Goal: Information Seeking & Learning: Learn about a topic

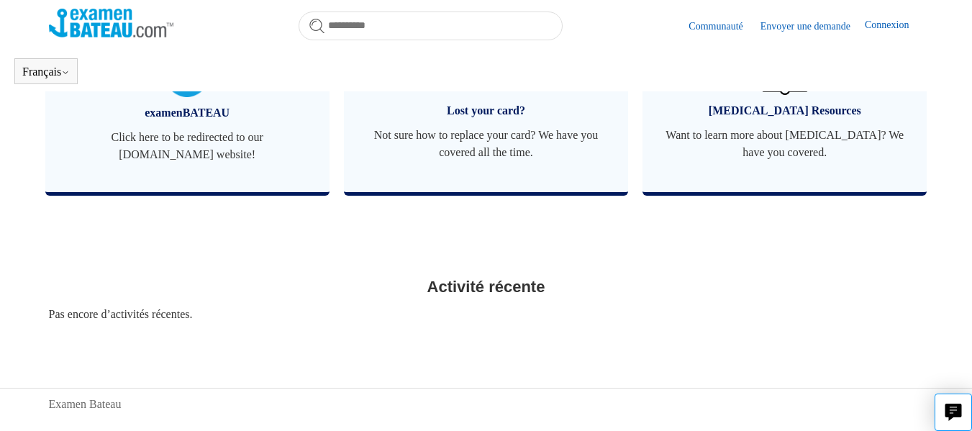
scroll to position [645, 0]
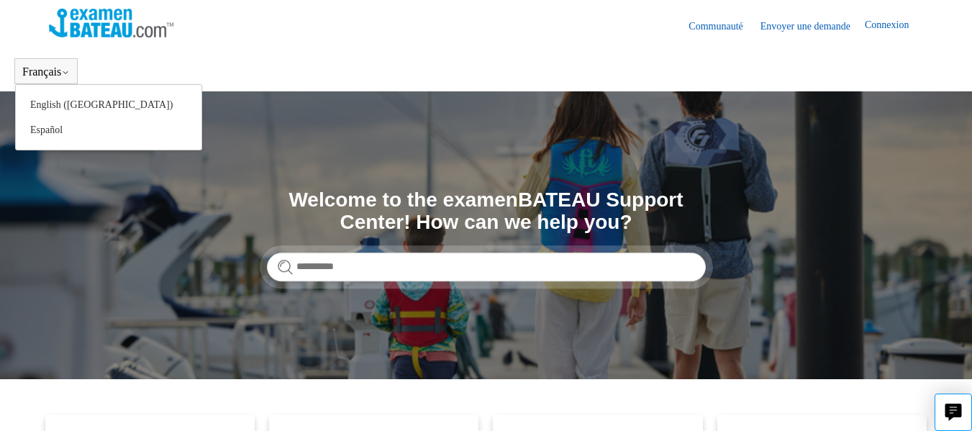
click at [47, 73] on button "Français" at bounding box center [45, 71] width 47 height 13
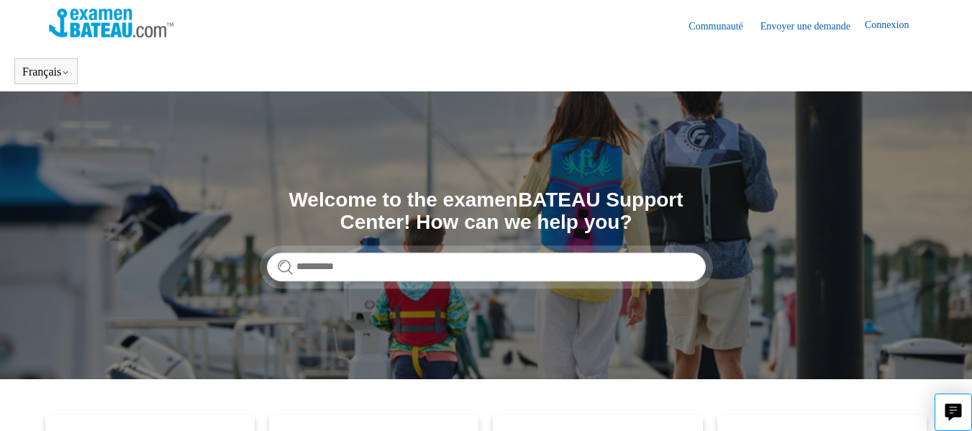
click at [536, 58] on header "Français English (US) Español" at bounding box center [486, 71] width 972 height 40
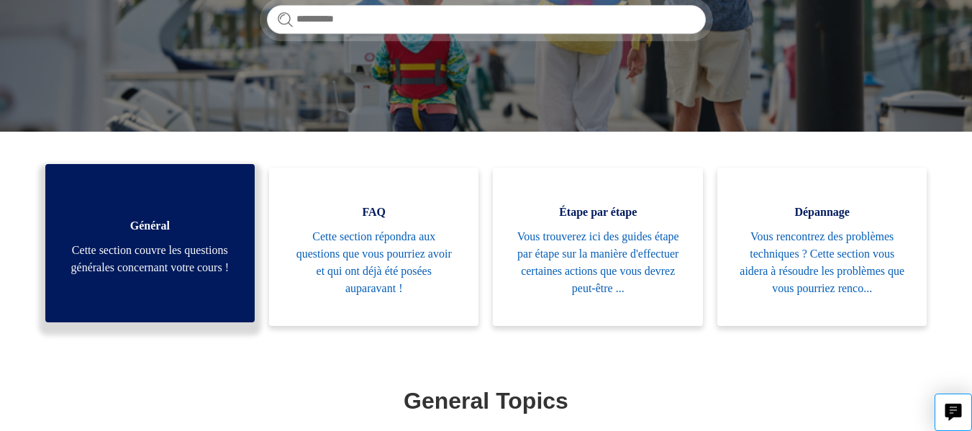
click at [113, 242] on span "Cette section couvre les questions générales concernant votre cours !" at bounding box center [150, 259] width 166 height 35
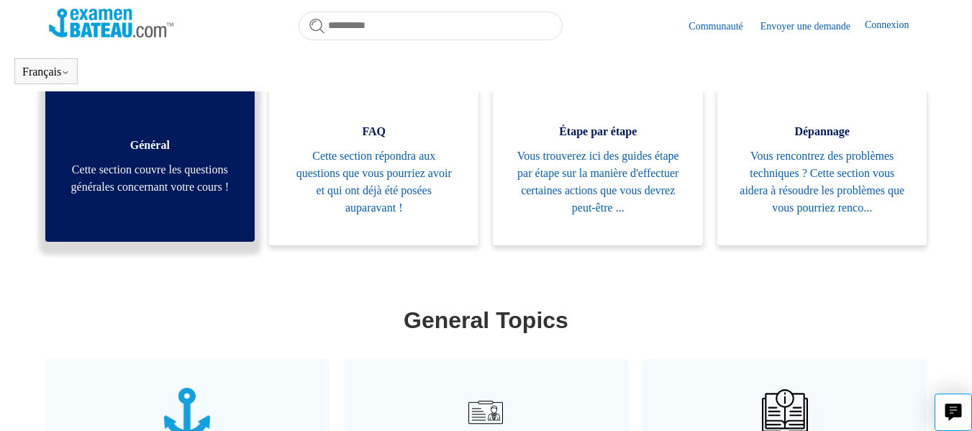
scroll to position [247, 0]
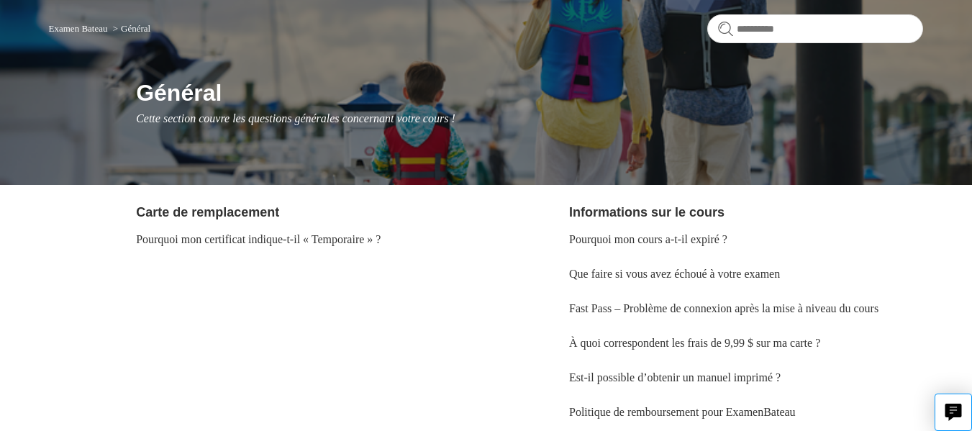
scroll to position [72, 0]
